Goal: Task Accomplishment & Management: Use online tool/utility

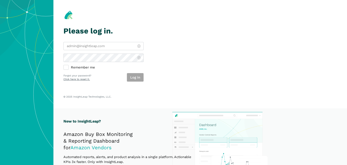
type input "[PERSON_NAME][EMAIL_ADDRESS][DOMAIN_NAME]"
click at [133, 73] on div "Log in" at bounding box center [135, 77] width 17 height 8
click at [133, 78] on button "Log in" at bounding box center [135, 77] width 17 height 8
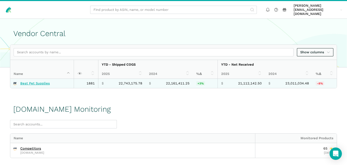
click at [40, 81] on link "Best Pet Supplies" at bounding box center [35, 83] width 30 height 4
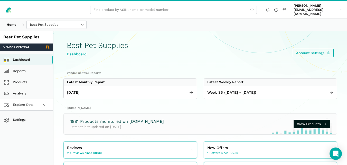
click at [44, 102] on icon at bounding box center [45, 105] width 6 height 6
click at [34, 122] on link "Amazon.com" at bounding box center [26, 127] width 53 height 11
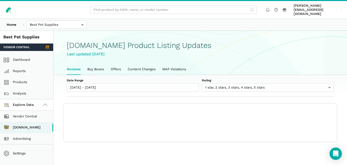
scroll to position [2, 0]
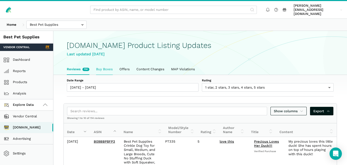
click at [105, 66] on link "Buy Boxes" at bounding box center [104, 69] width 23 height 11
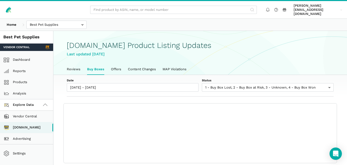
scroll to position [2, 0]
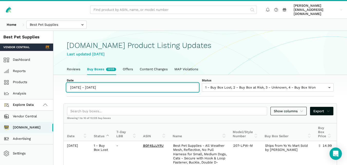
type input "08/30/2025"
type input "[DATE]"
click at [101, 84] on input "08/30/2025 - 09/05/2025" at bounding box center [133, 87] width 132 height 8
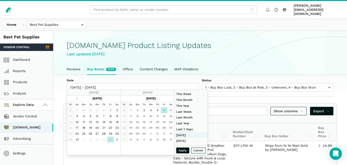
type input "01/01/2024"
type input "12/31/2024"
type input "08/30/2025"
type input "[DATE]"
type input "08/17/2025"
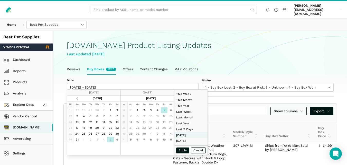
type input "08/23/2025"
type input "07/01/2025"
type input "07/31/2025"
type input "[DATE]"
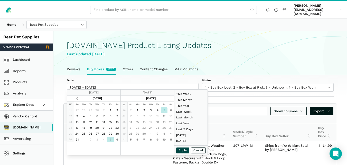
click at [182, 151] on button "Apply" at bounding box center [182, 150] width 13 height 6
type input "09/05/2025 - 09/05/2025"
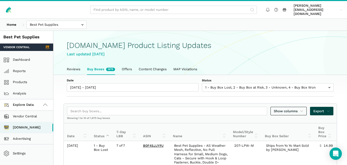
click at [330, 108] on icon at bounding box center [328, 110] width 3 height 5
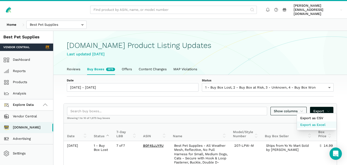
click at [318, 125] on span "Export as Excel" at bounding box center [312, 124] width 25 height 5
